Goal: Transaction & Acquisition: Purchase product/service

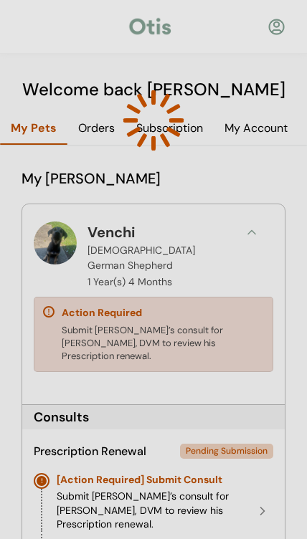
click at [47, 247] on div at bounding box center [153, 269] width 307 height 539
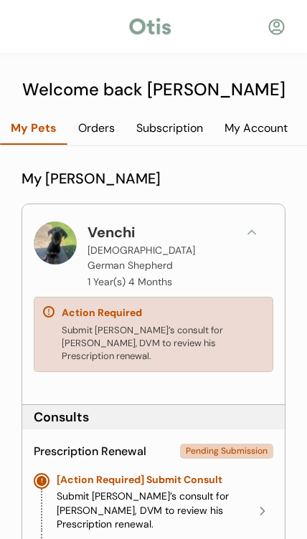
click at [54, 244] on div at bounding box center [55, 242] width 43 height 43
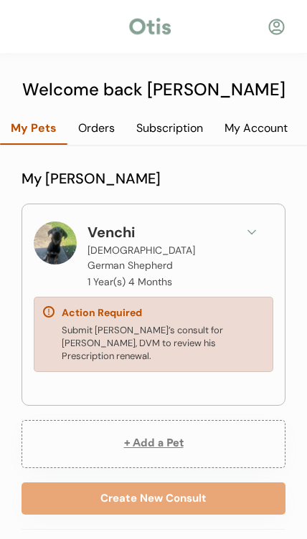
click at [52, 239] on div at bounding box center [55, 242] width 43 height 43
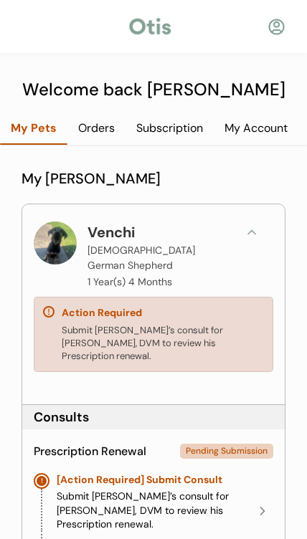
click at [46, 232] on div at bounding box center [55, 242] width 43 height 43
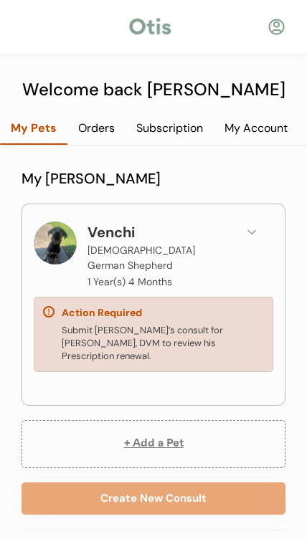
click at [241, 240] on button at bounding box center [251, 231] width 21 height 21
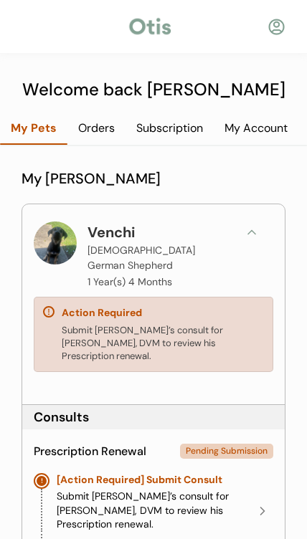
click at [258, 238] on icon at bounding box center [251, 232] width 14 height 14
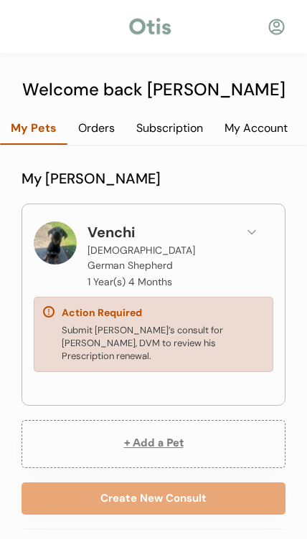
click at [255, 239] on button at bounding box center [251, 231] width 21 height 21
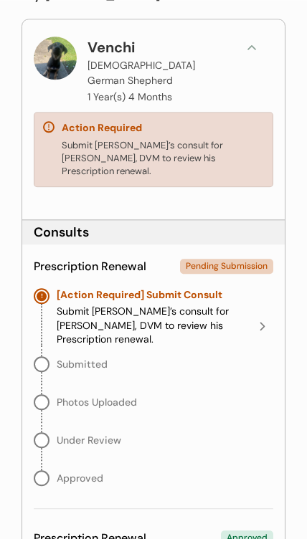
scroll to position [189, 0]
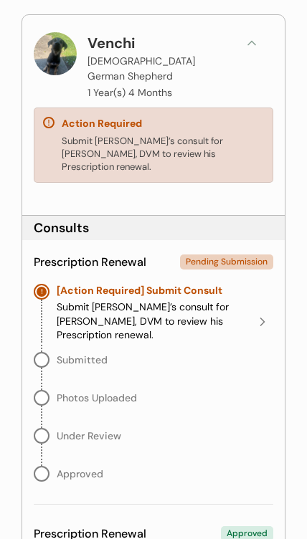
click at [269, 311] on button at bounding box center [262, 321] width 21 height 21
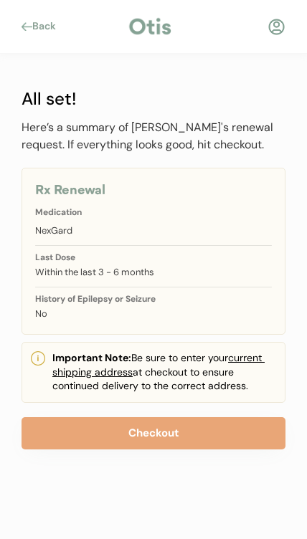
click at [201, 431] on button "Checkout" at bounding box center [153, 433] width 264 height 32
